Goal: Transaction & Acquisition: Purchase product/service

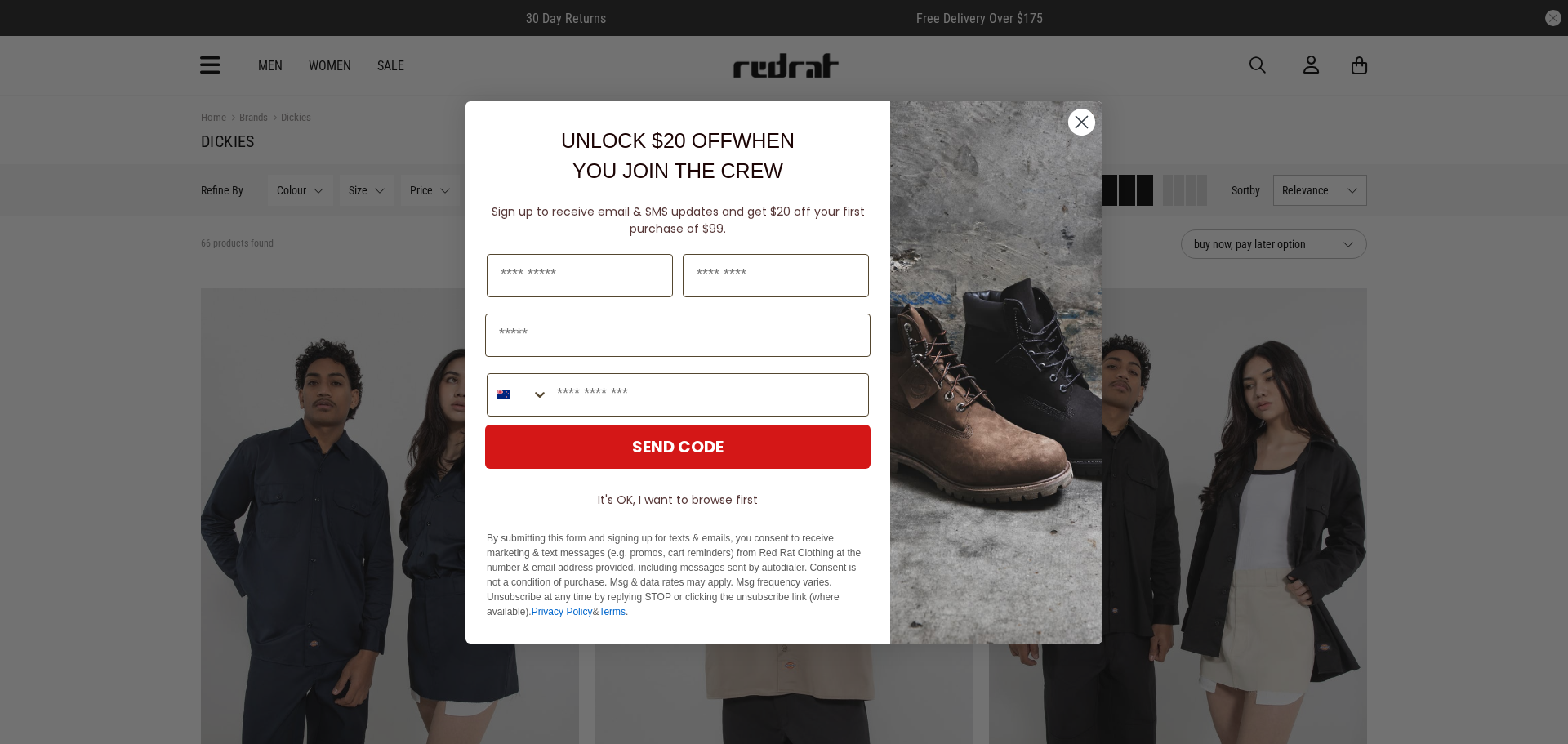
click at [1083, 116] on circle "Close dialog" at bounding box center [1082, 121] width 27 height 27
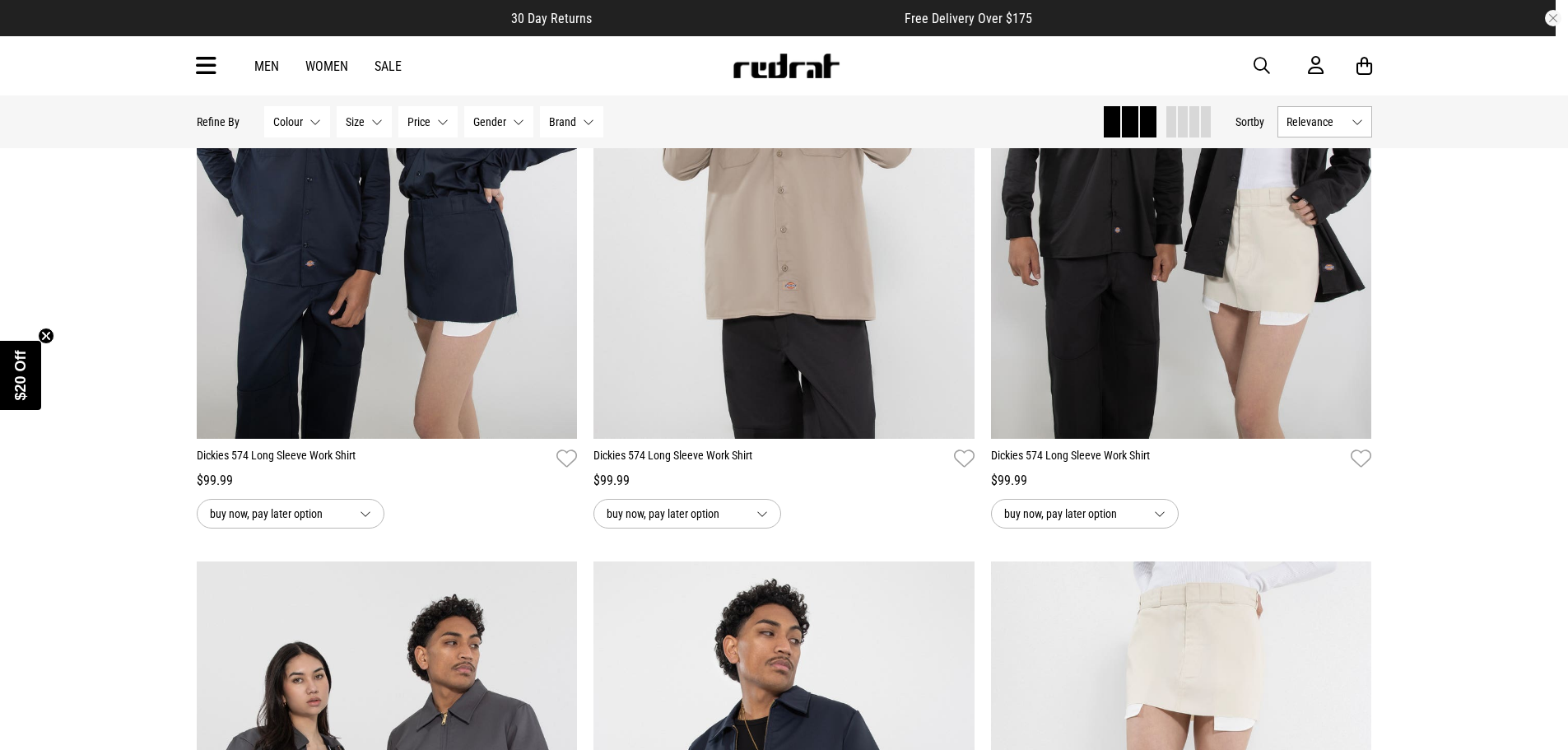
scroll to position [82, 0]
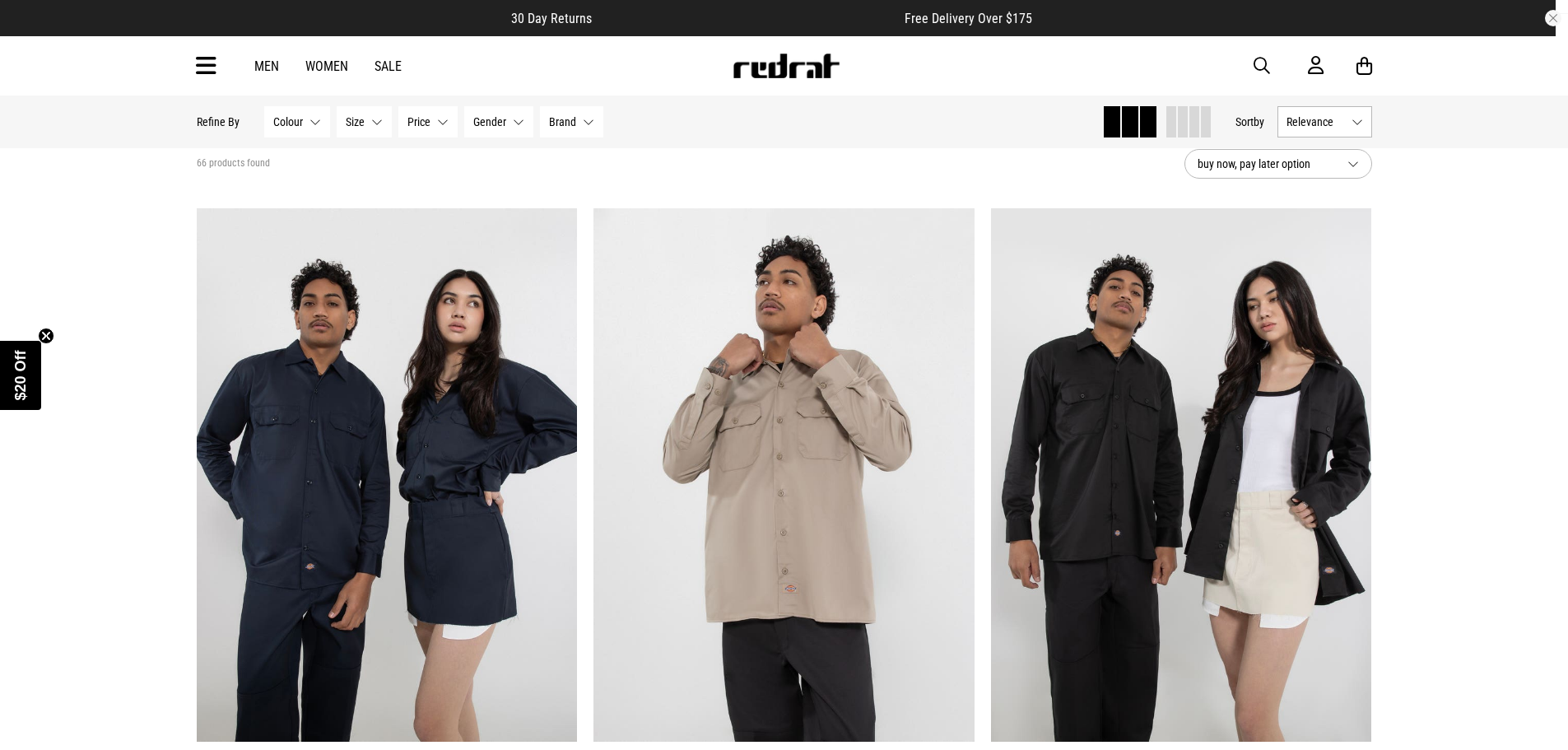
click at [365, 130] on button "Size None selected" at bounding box center [364, 122] width 55 height 31
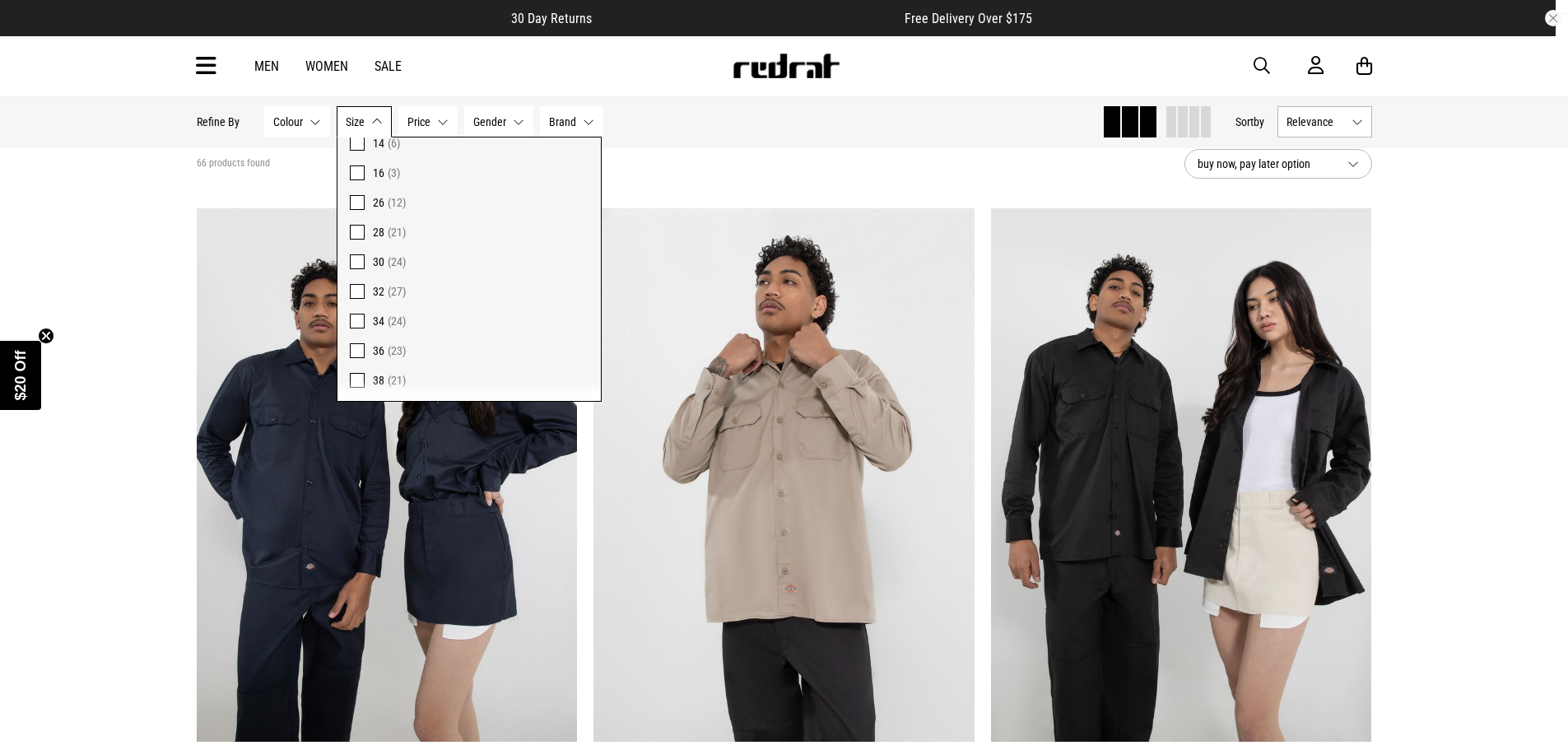
scroll to position [247, 0]
click at [360, 222] on span at bounding box center [356, 224] width 15 height 15
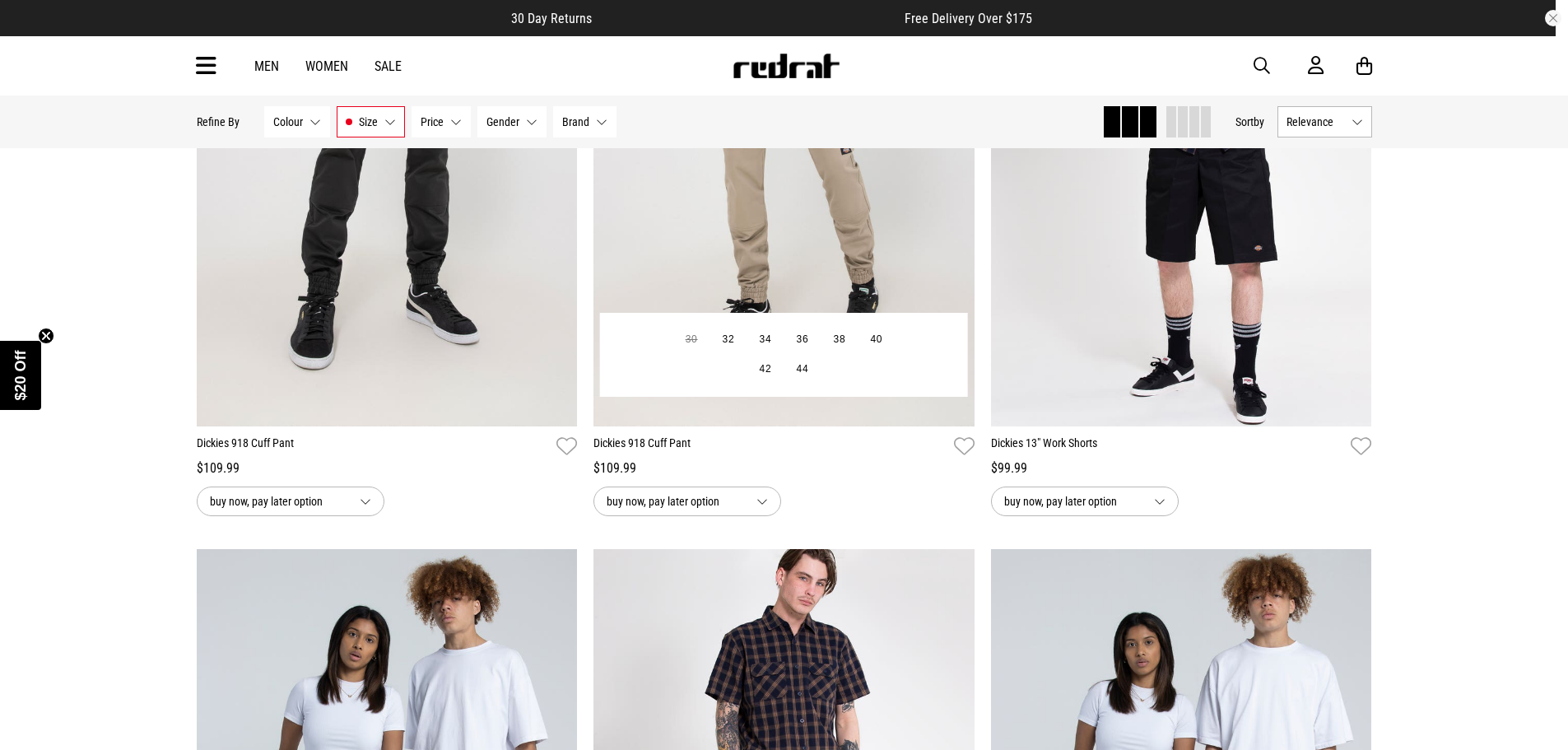
scroll to position [3704, 0]
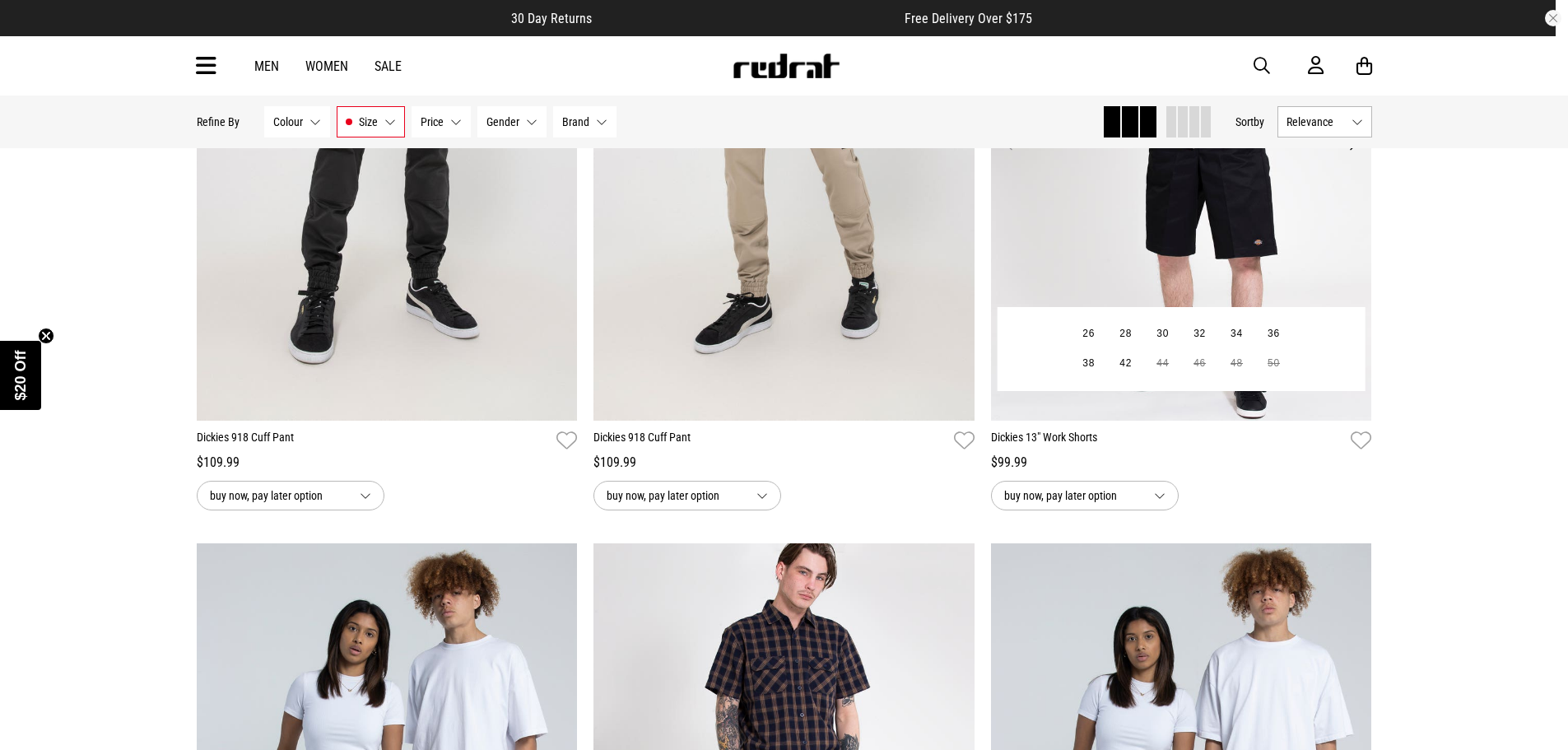
click at [1077, 286] on img at bounding box center [1181, 154] width 381 height 533
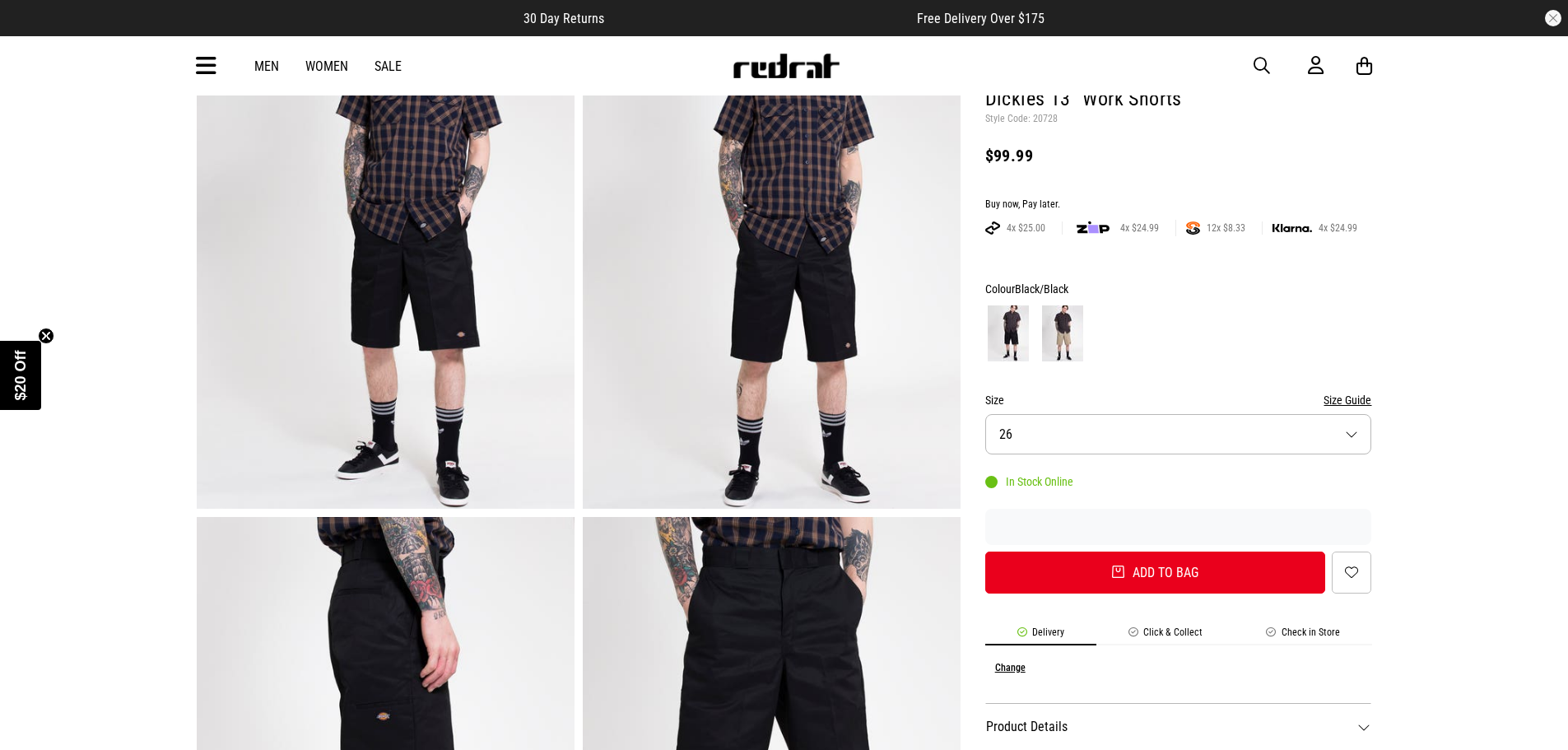
click at [1046, 438] on button "Size 26" at bounding box center [1179, 434] width 387 height 41
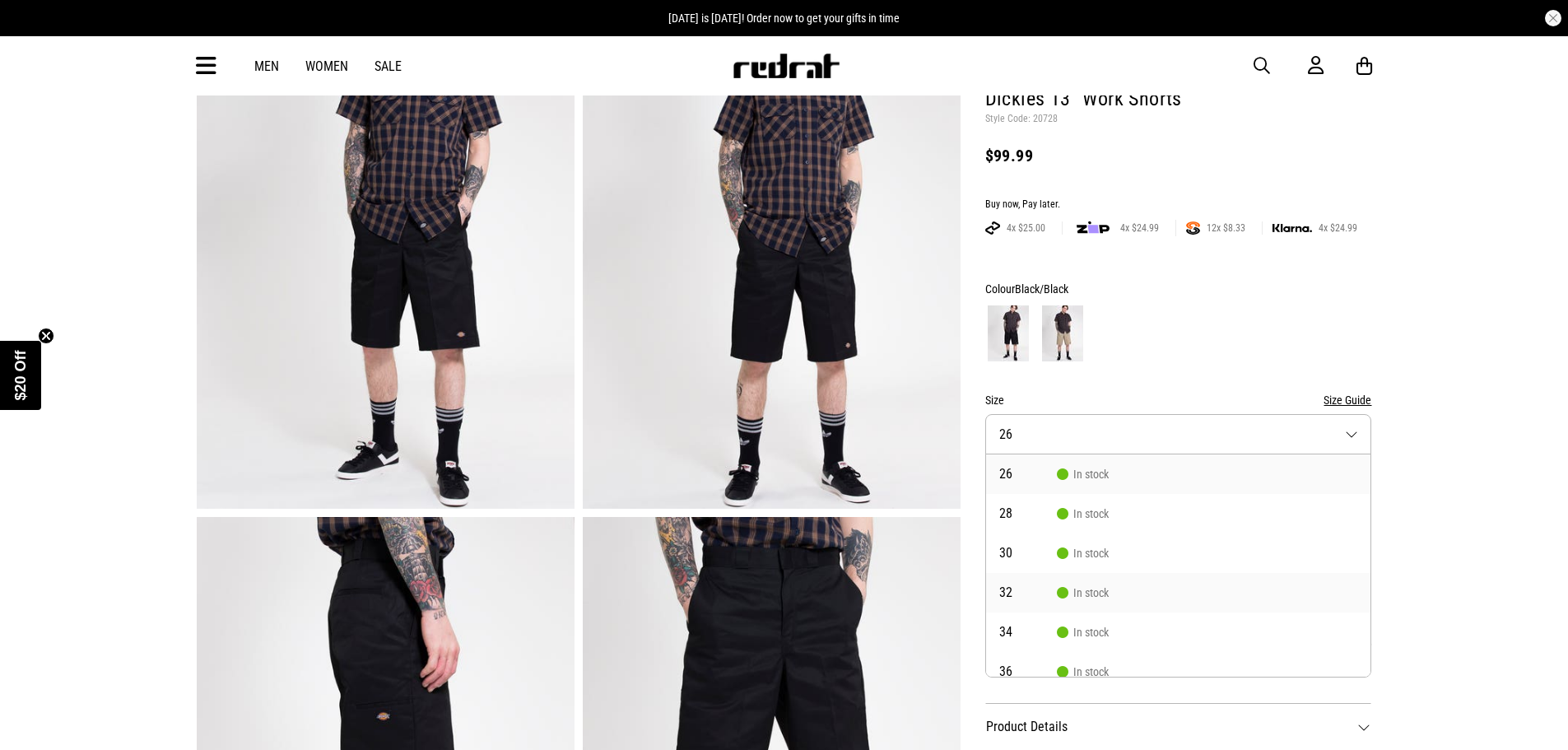
click at [1010, 586] on span "32" at bounding box center [1028, 592] width 58 height 13
